Goal: Task Accomplishment & Management: Use online tool/utility

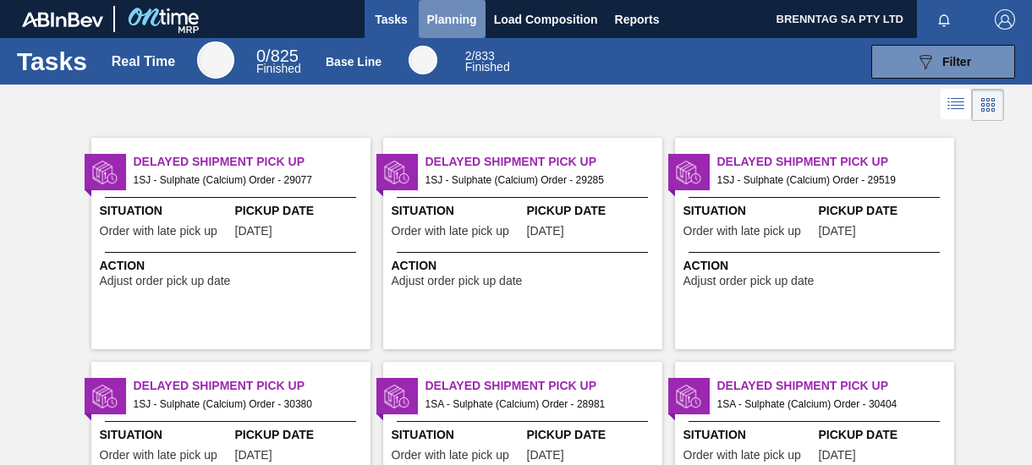
click at [442, 22] on span "Planning" at bounding box center [452, 19] width 50 height 20
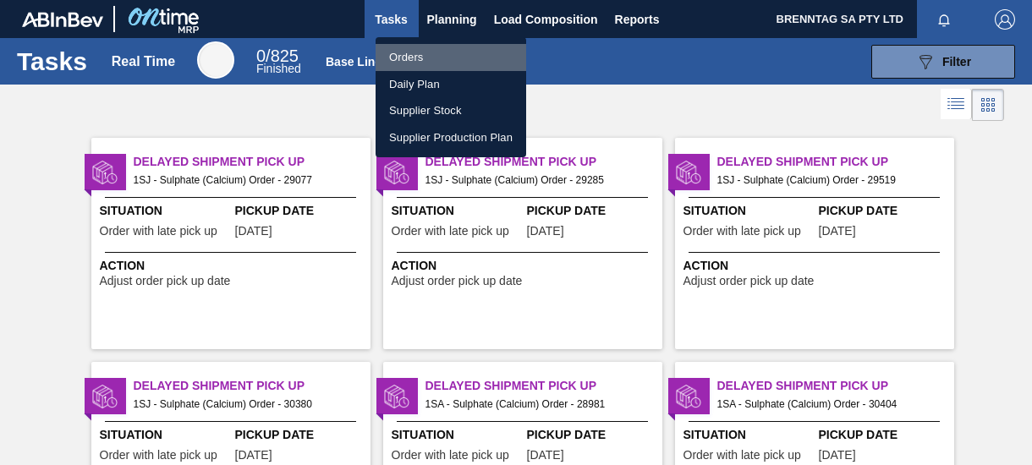
click at [426, 56] on li "Orders" at bounding box center [451, 57] width 151 height 27
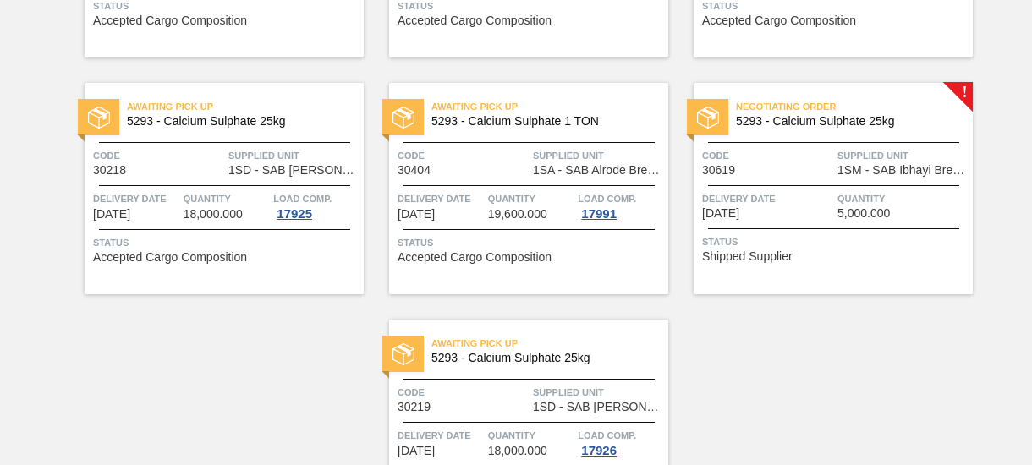
scroll to position [1354, 0]
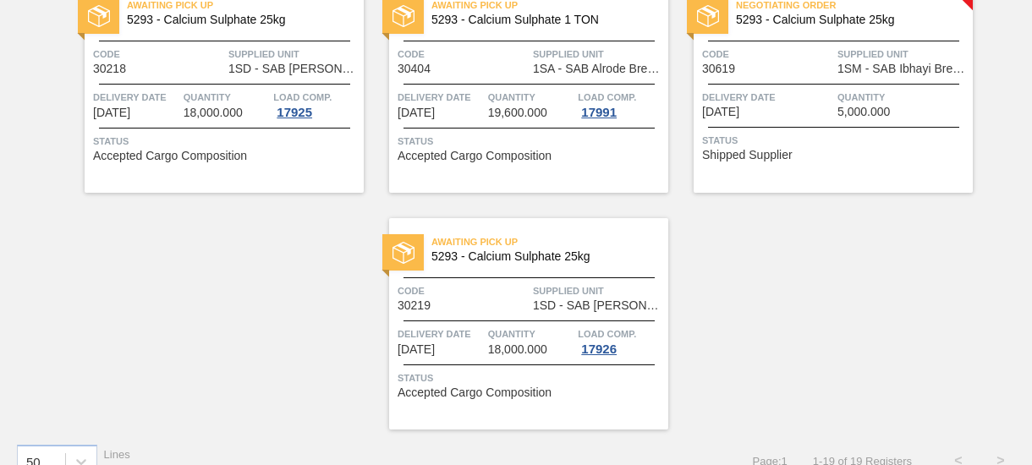
click at [804, 71] on div "Code 30619" at bounding box center [767, 61] width 131 height 30
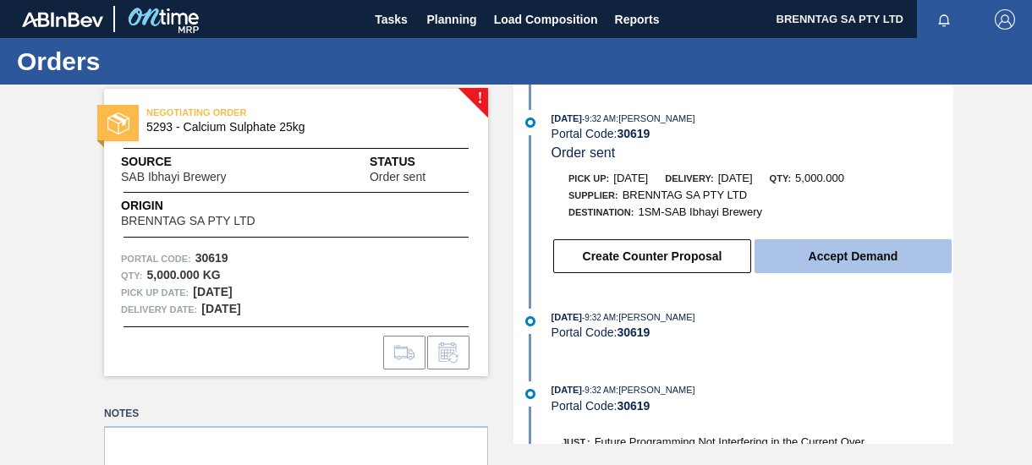
click at [814, 258] on button "Accept Demand" at bounding box center [853, 256] width 197 height 34
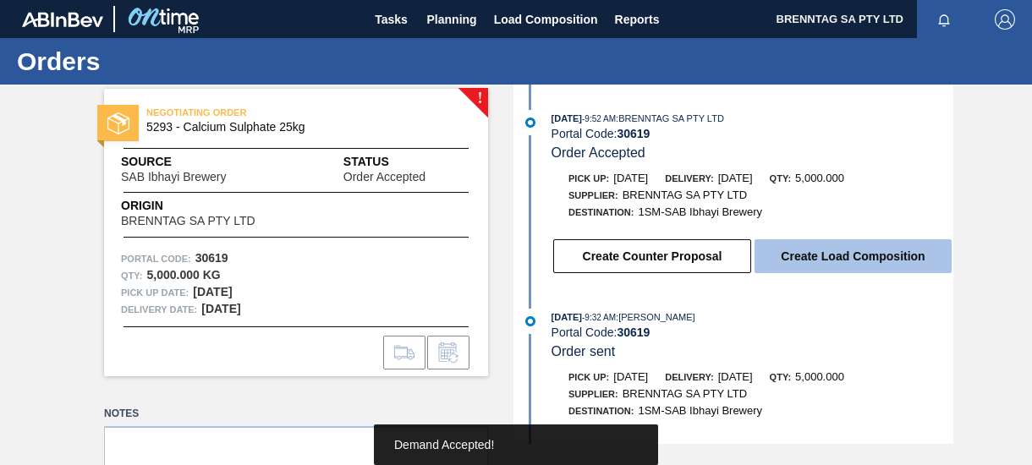
click at [827, 259] on button "Create Load Composition" at bounding box center [853, 256] width 197 height 34
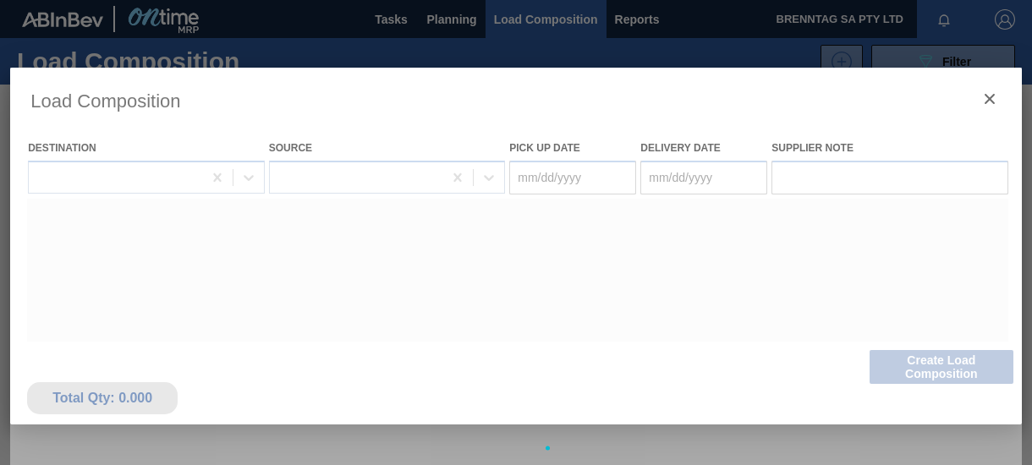
type Date "[DATE]"
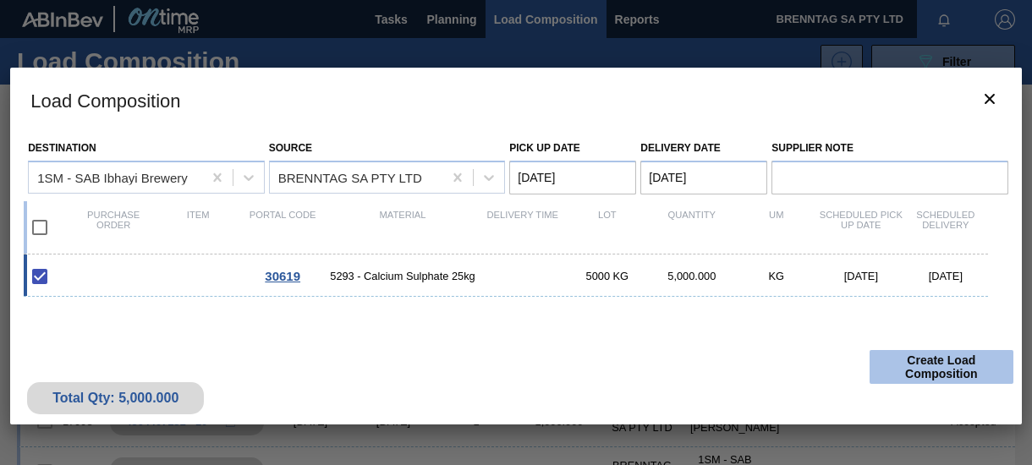
click at [909, 366] on button "Create Load Composition" at bounding box center [942, 367] width 144 height 34
